Goal: Information Seeking & Learning: Learn about a topic

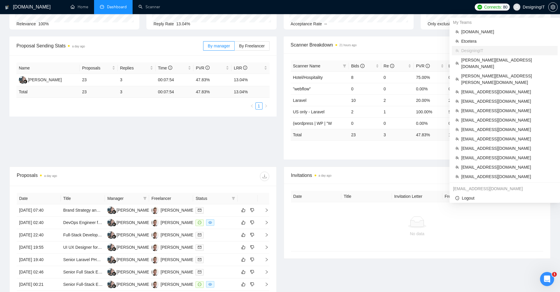
click at [523, 7] on span "DesigningIT" at bounding box center [534, 7] width 22 height 0
click at [502, 73] on span "[PERSON_NAME][EMAIL_ADDRESS][PERSON_NAME][DOMAIN_NAME]" at bounding box center [507, 79] width 93 height 13
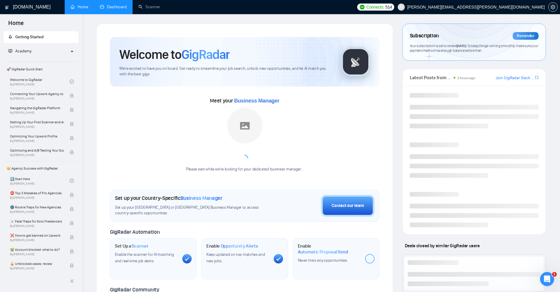
click at [109, 9] on link "Dashboard" at bounding box center [113, 6] width 27 height 5
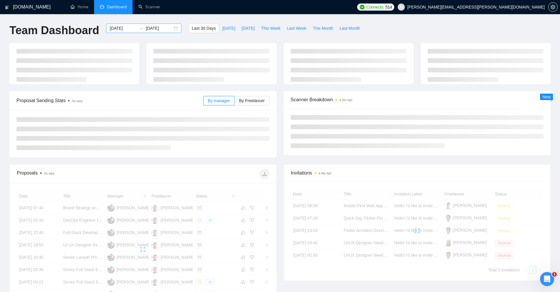
click at [118, 29] on input "[DATE]" at bounding box center [123, 28] width 27 height 6
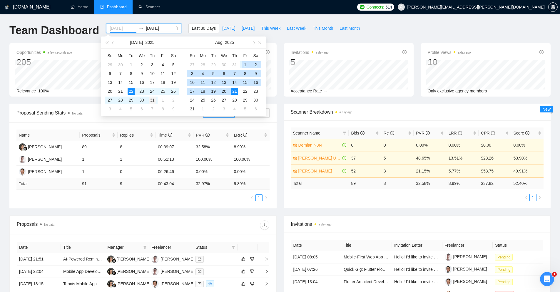
type input "[DATE]"
click at [151, 100] on div "31" at bounding box center [152, 99] width 7 height 7
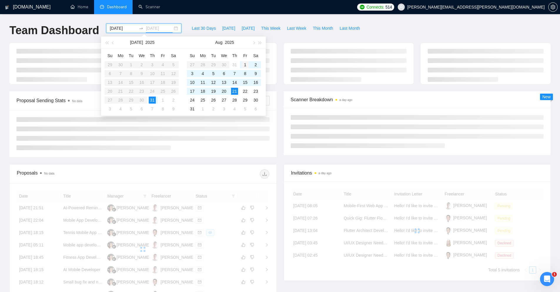
type input "[DATE]"
click at [242, 63] on div "1" at bounding box center [245, 64] width 7 height 7
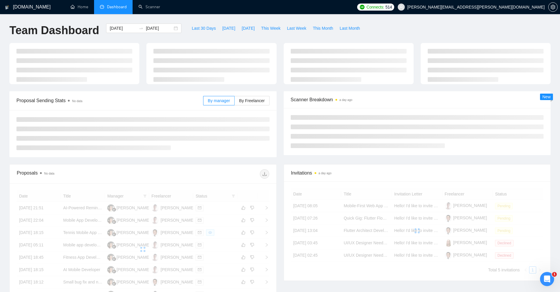
click at [201, 16] on div "[DOMAIN_NAME] Home Dashboard Scanner Connects: 514 [PERSON_NAME][EMAIL_ADDRESS]…" at bounding box center [280, 198] width 560 height 397
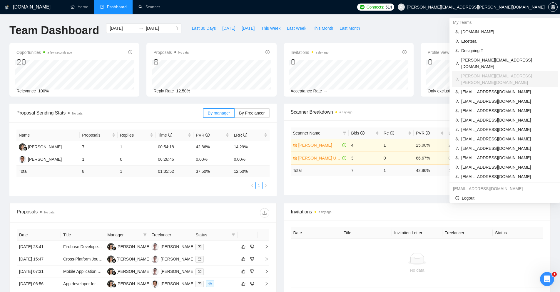
click at [498, 7] on span "[PERSON_NAME][EMAIL_ADDRESS][PERSON_NAME][DOMAIN_NAME]" at bounding box center [476, 7] width 138 height 0
click at [489, 154] on span "[EMAIL_ADDRESS][DOMAIN_NAME]" at bounding box center [507, 157] width 93 height 6
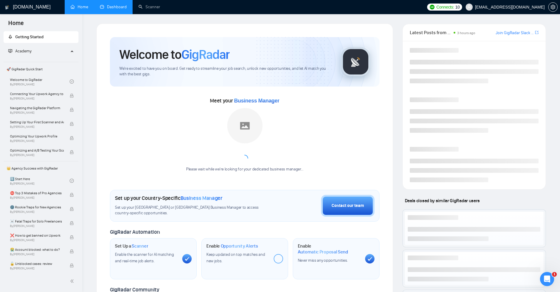
click at [121, 7] on link "Dashboard" at bounding box center [113, 6] width 27 height 5
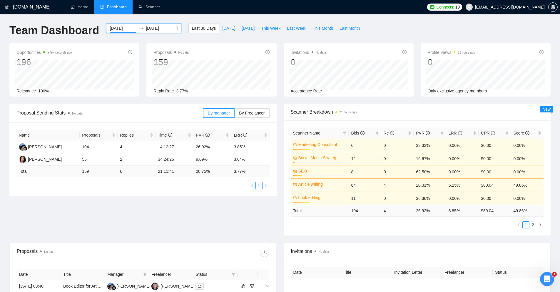
click at [121, 31] on input "[DATE]" at bounding box center [123, 28] width 27 height 6
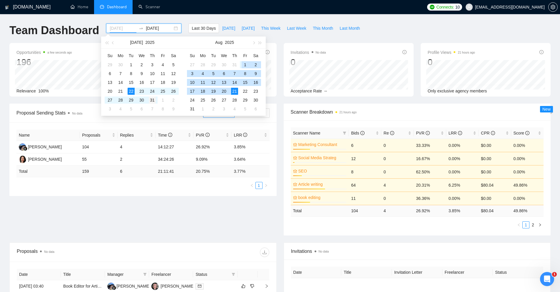
type input "[DATE]"
click at [153, 100] on div "31" at bounding box center [152, 99] width 7 height 7
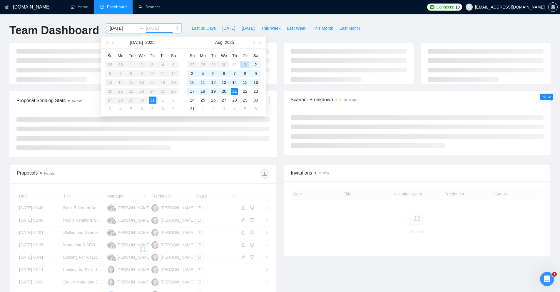
type input "[DATE]"
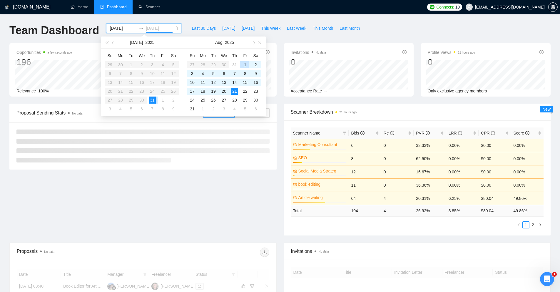
click at [243, 65] on div "1" at bounding box center [245, 64] width 7 height 7
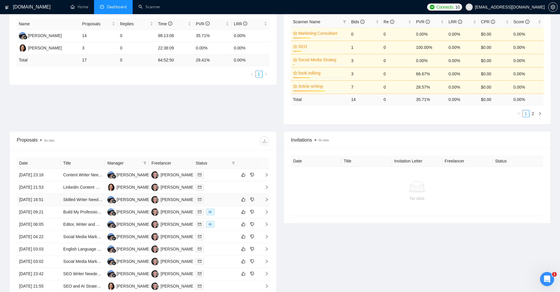
scroll to position [125, 0]
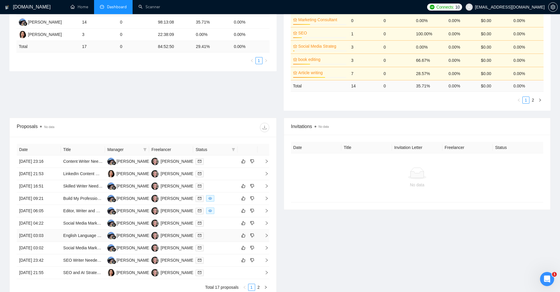
click at [219, 234] on div at bounding box center [215, 235] width 39 height 7
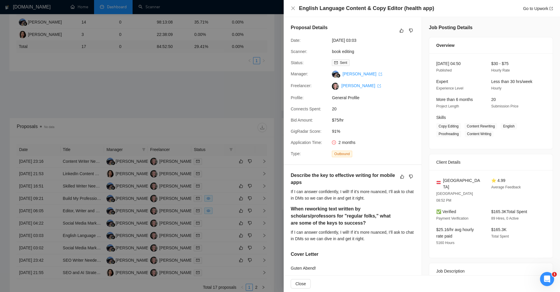
click at [204, 91] on div at bounding box center [280, 146] width 560 height 292
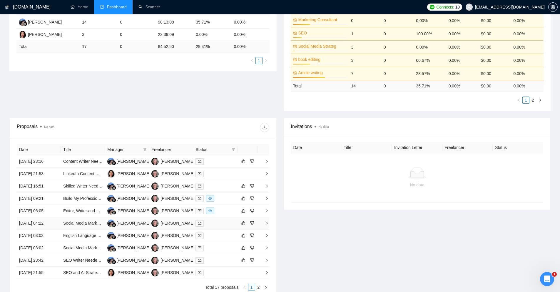
click at [217, 223] on div at bounding box center [215, 223] width 39 height 7
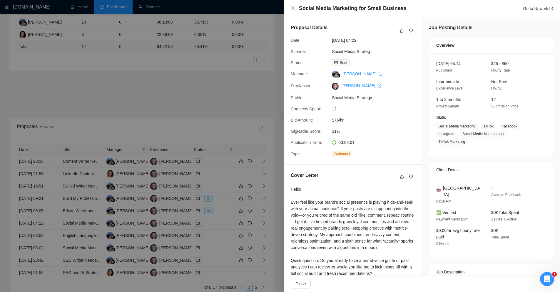
click at [219, 194] on div at bounding box center [280, 146] width 560 height 292
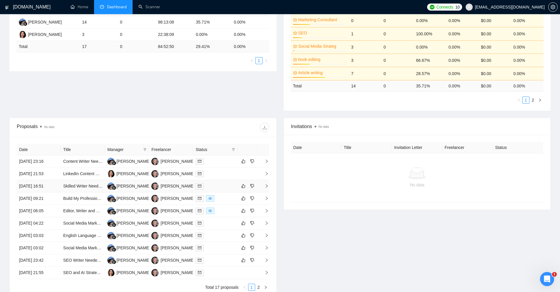
click at [221, 181] on td at bounding box center [215, 186] width 44 height 12
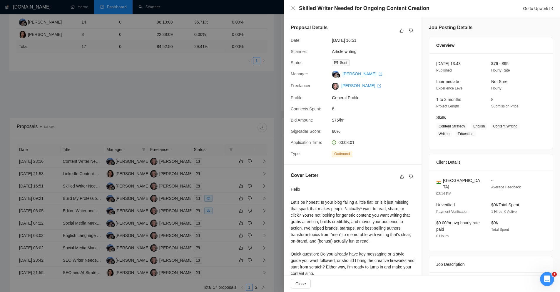
click at [181, 101] on div at bounding box center [280, 146] width 560 height 292
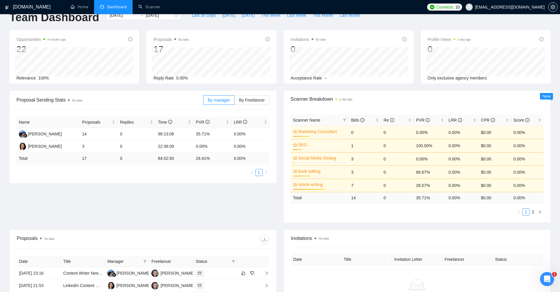
scroll to position [0, 0]
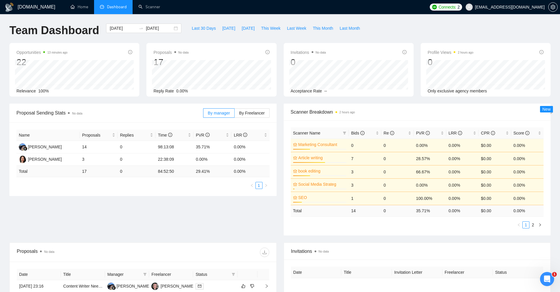
click at [520, 11] on span "[EMAIL_ADDRESS][DOMAIN_NAME]" at bounding box center [505, 7] width 86 height 19
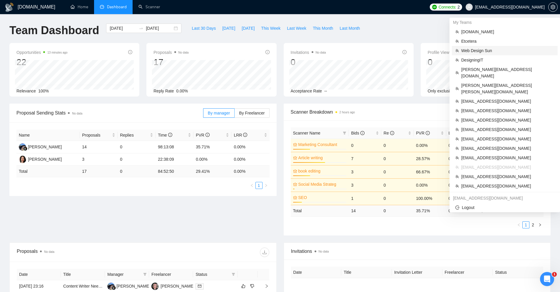
click at [470, 53] on span "Web Design Sun" at bounding box center [507, 50] width 93 height 6
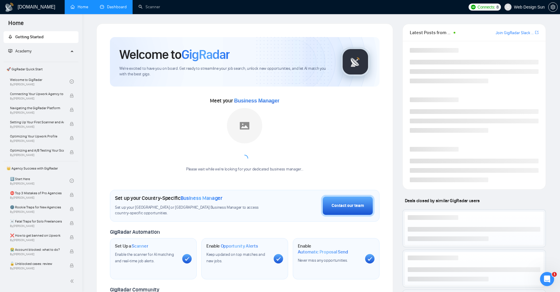
click at [114, 8] on link "Dashboard" at bounding box center [113, 6] width 27 height 5
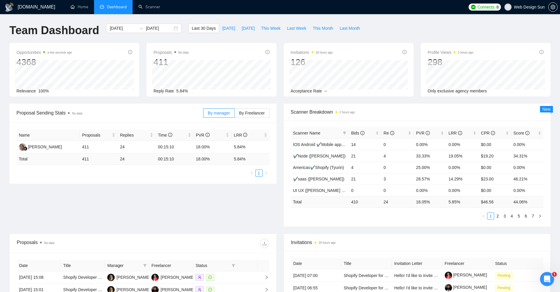
scroll to position [0, 0]
click at [236, 207] on div "Proposal Sending Stats No data By manager By Freelancer Name Proposals Replies …" at bounding box center [280, 168] width 549 height 130
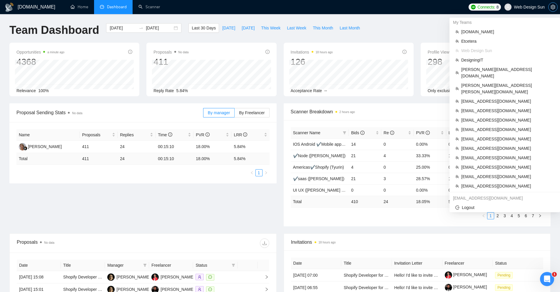
click at [554, 6] on icon "setting" at bounding box center [553, 7] width 5 height 5
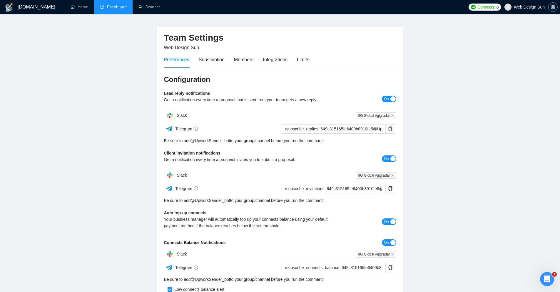
scroll to position [24, 0]
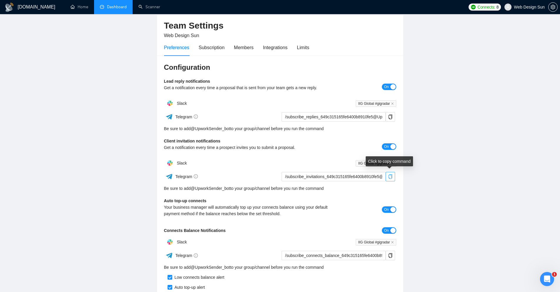
click at [392, 176] on icon "copy" at bounding box center [390, 176] width 5 height 5
drag, startPoint x: 234, startPoint y: 189, endPoint x: 194, endPoint y: 189, distance: 39.4
click at [193, 189] on div "Be sure to add @ UpworkSender_bot to your group/channel before you run the comm…" at bounding box center [280, 188] width 232 height 6
copy div "@ UpworkSender_bot"
click at [390, 180] on button "button" at bounding box center [390, 176] width 9 height 9
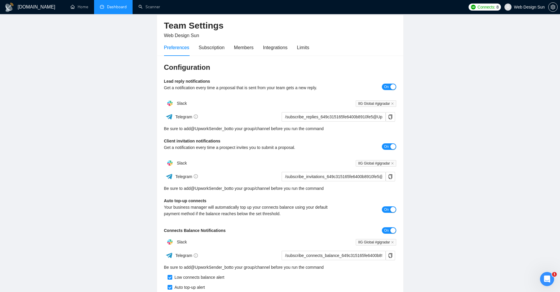
click at [161, 204] on div "Configuration Lead reply notifications Get a notification every time a proposal…" at bounding box center [280, 183] width 246 height 254
drag, startPoint x: 305, startPoint y: 214, endPoint x: 161, endPoint y: 202, distance: 144.6
click at [161, 202] on div "Configuration Lead reply notifications Get a notification every time a proposal…" at bounding box center [280, 183] width 246 height 254
click at [116, 196] on main "Team Settings Web Design Sun Preferences Subscription Members Integrations Limi…" at bounding box center [279, 155] width 541 height 310
drag, startPoint x: 162, startPoint y: 140, endPoint x: 226, endPoint y: 139, distance: 63.8
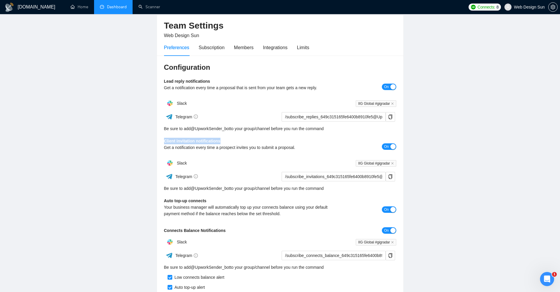
click at [226, 139] on div "Configuration Lead reply notifications Get a notification every time a proposal…" at bounding box center [280, 183] width 246 height 254
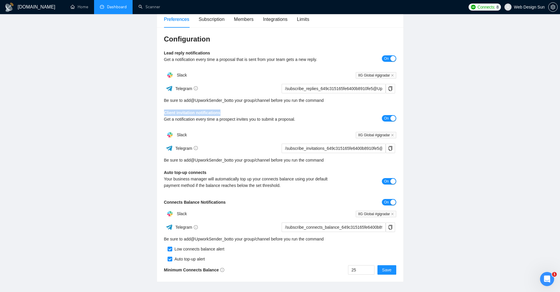
scroll to position [3, 0]
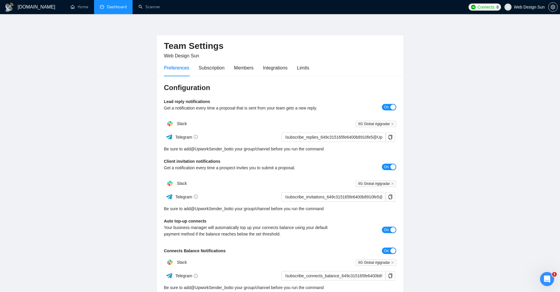
click at [211, 219] on div "Auto top-up connects Your business manager will automatically top up your conne…" at bounding box center [251, 230] width 174 height 24
click at [111, 7] on link "Dashboard" at bounding box center [113, 6] width 27 height 5
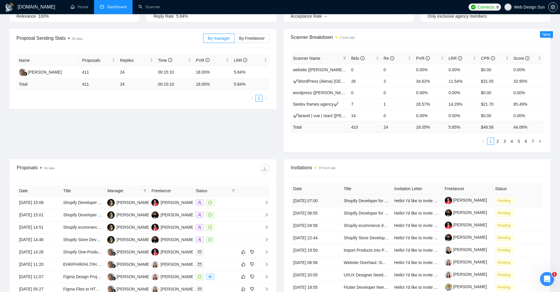
scroll to position [78, 0]
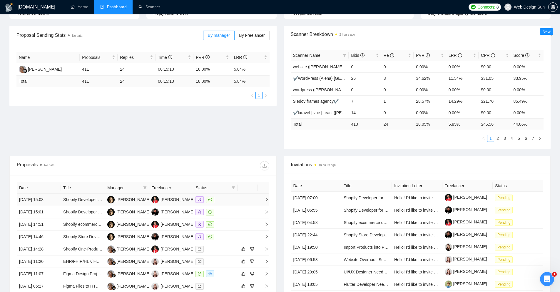
click at [244, 201] on td at bounding box center [248, 200] width 20 height 12
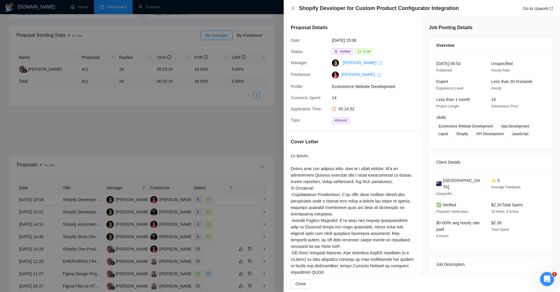
click at [228, 129] on div at bounding box center [280, 146] width 560 height 292
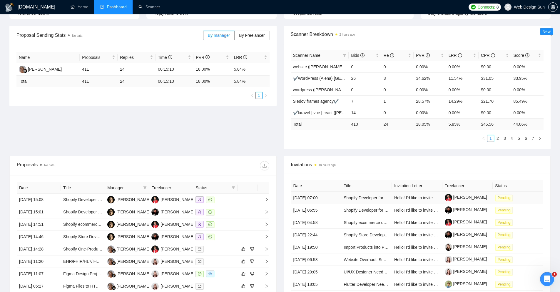
click at [364, 202] on td "Shopify Developer for Custom Product Configurator Integration" at bounding box center [366, 197] width 51 height 12
click at [363, 200] on td "Shopify Developer for Custom Product Configurator Integration" at bounding box center [366, 197] width 51 height 12
click at [374, 198] on link "Shopify Developer for Custom Product Configurator Integration" at bounding box center [401, 197] width 115 height 5
click at [551, 9] on icon "setting" at bounding box center [553, 7] width 5 height 5
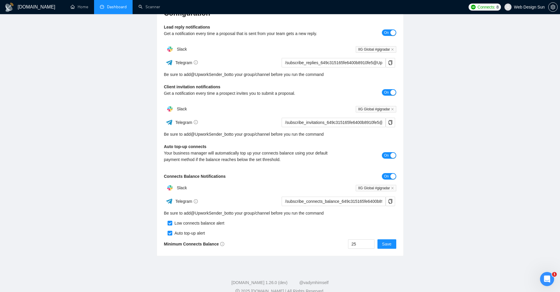
click at [109, 6] on link "Dashboard" at bounding box center [113, 6] width 27 height 5
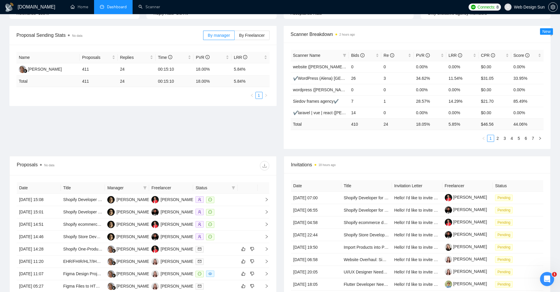
click at [203, 142] on div "Proposal Sending Stats No data By manager By Freelancer Name Proposals Replies …" at bounding box center [280, 91] width 549 height 130
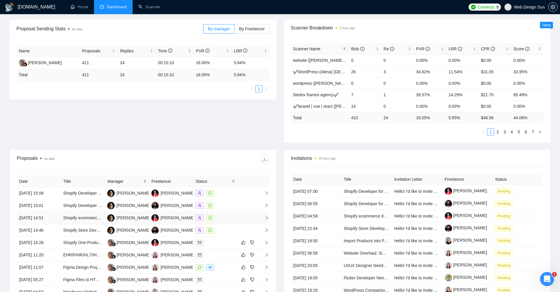
scroll to position [124, 0]
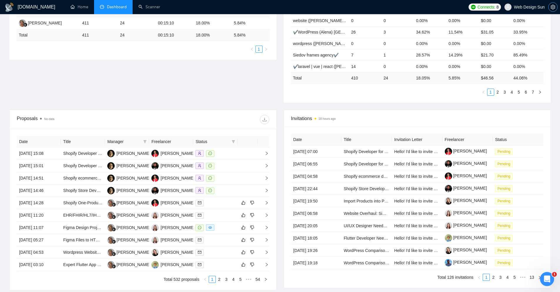
click at [553, 5] on icon "setting" at bounding box center [553, 7] width 5 height 5
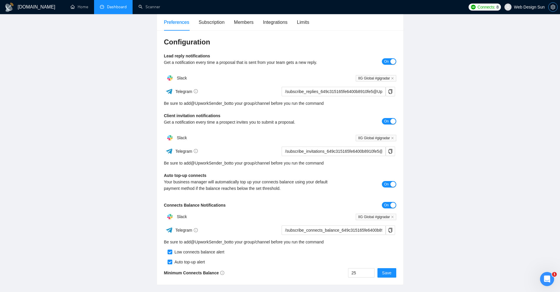
scroll to position [30, 0]
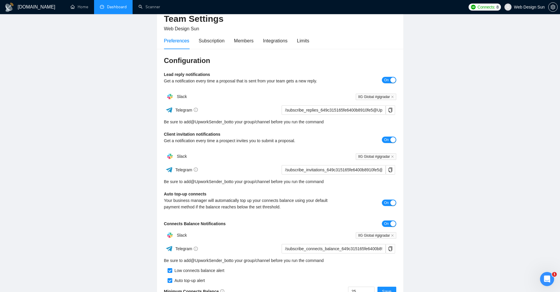
click at [114, 6] on link "Dashboard" at bounding box center [113, 6] width 27 height 5
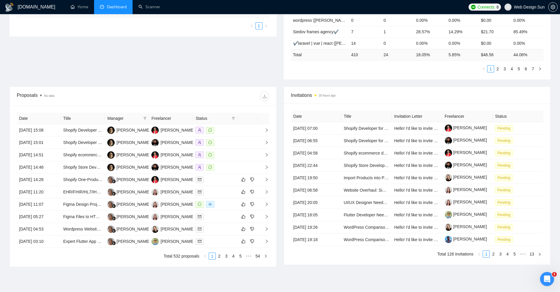
scroll to position [147, 0]
